Goal: Book appointment/travel/reservation

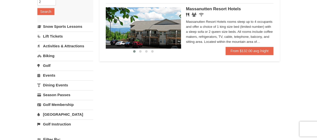
scroll to position [105, 0]
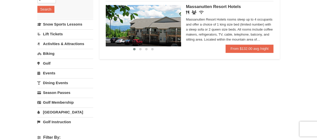
drag, startPoint x: 319, startPoint y: 35, endPoint x: 270, endPoint y: 56, distance: 52.7
click at [310, 67] on html "Browser Not Supported We notice you are using a browser which will not provide …" at bounding box center [158, 109] width 317 height 428
click at [245, 46] on link "From $132.00 avg /night" at bounding box center [250, 49] width 48 height 8
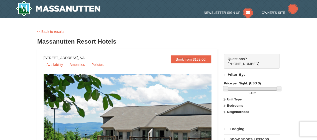
select select "9"
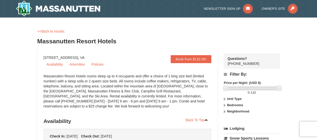
drag, startPoint x: 320, startPoint y: 13, endPoint x: 320, endPoint y: 8, distance: 4.8
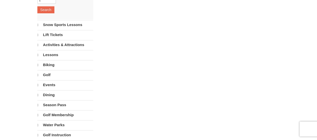
select select "9"
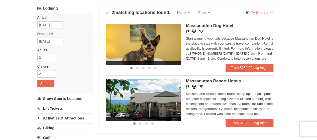
scroll to position [27, 0]
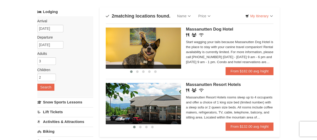
click at [176, 109] on img at bounding box center [143, 103] width 75 height 41
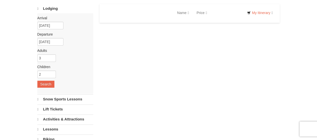
scroll to position [30, 0]
select select "9"
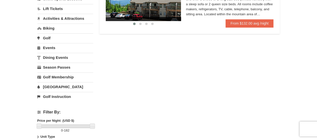
scroll to position [130, 0]
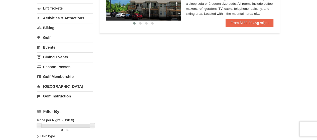
click at [56, 85] on link "[GEOGRAPHIC_DATA]" at bounding box center [65, 86] width 56 height 9
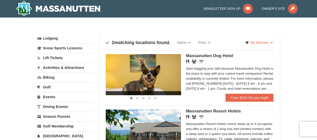
scroll to position [0, 0]
